Goal: Navigation & Orientation: Find specific page/section

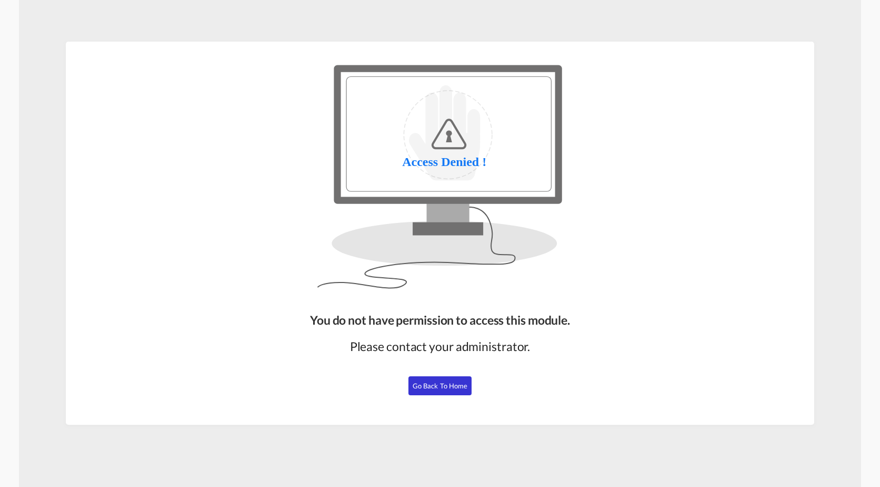
click at [449, 385] on span "Go Back to Home" at bounding box center [440, 385] width 55 height 8
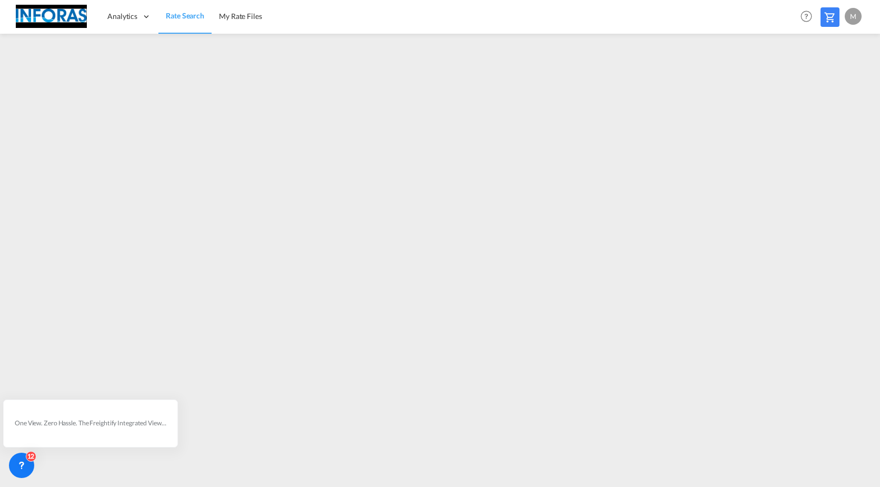
click at [857, 12] on div "M" at bounding box center [853, 16] width 17 height 17
click at [844, 48] on button "My Profile" at bounding box center [841, 46] width 68 height 21
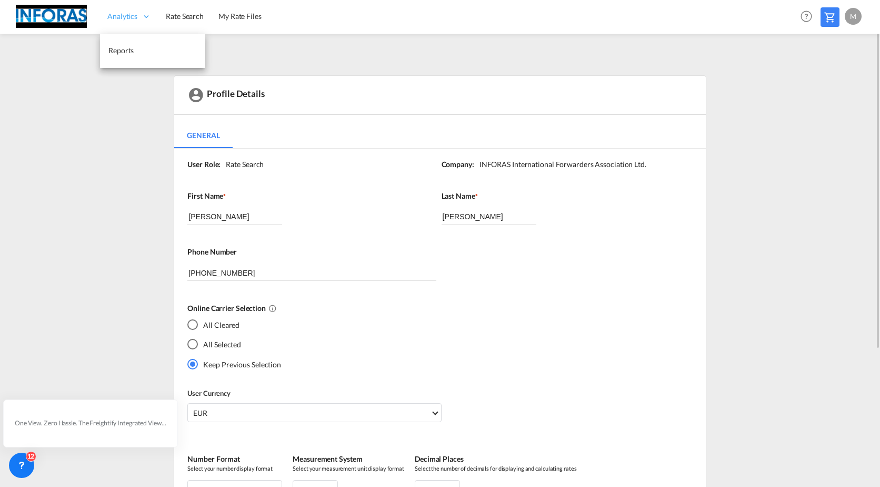
click at [123, 13] on span "Analytics" at bounding box center [122, 16] width 30 height 11
click at [174, 15] on span "Rate Search" at bounding box center [185, 16] width 38 height 9
